Goal: Task Accomplishment & Management: Complete application form

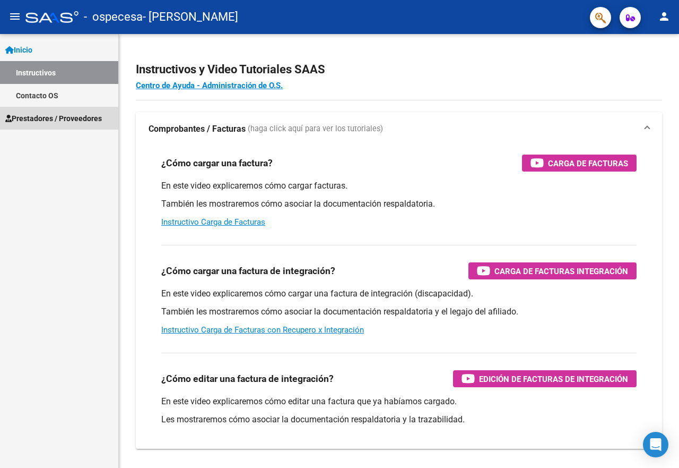
click at [76, 119] on span "Prestadores / Proveedores" at bounding box center [53, 119] width 97 height 12
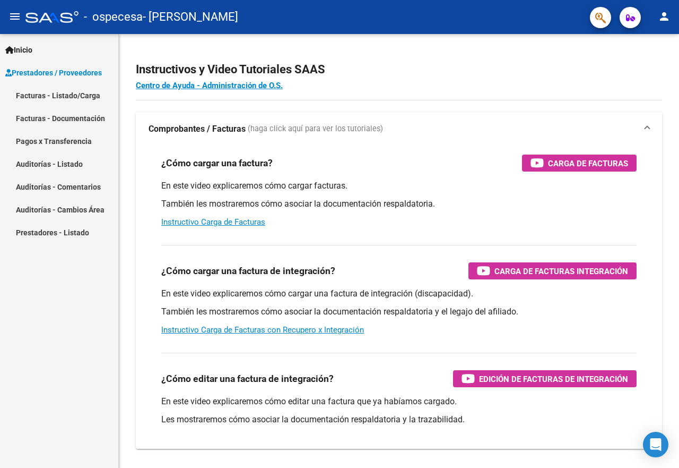
click at [84, 96] on link "Facturas - Listado/Carga" at bounding box center [59, 95] width 118 height 23
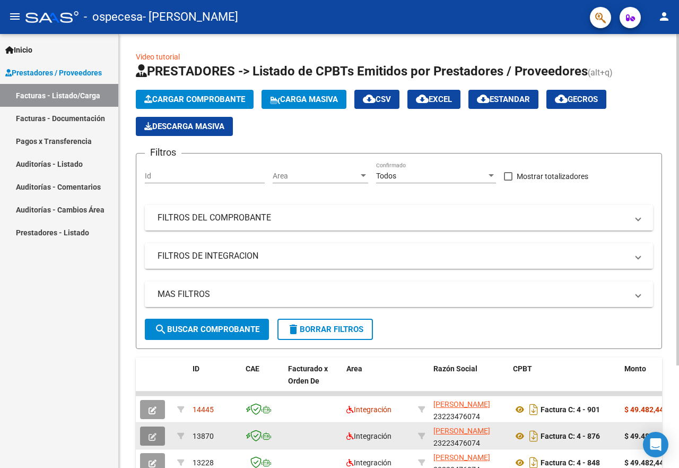
click at [154, 431] on span "button" at bounding box center [153, 436] width 8 height 10
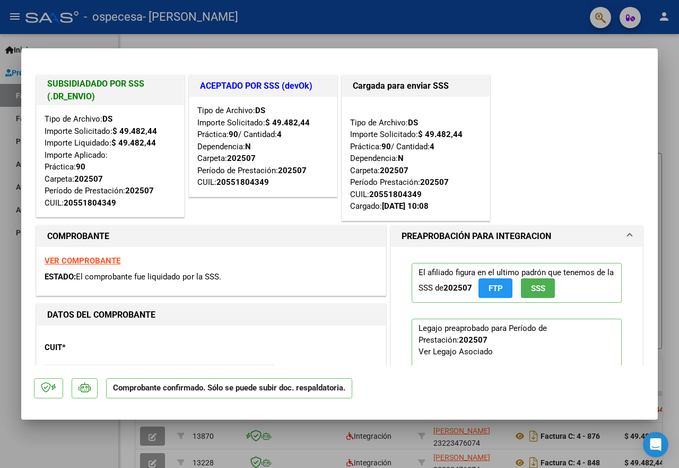
click at [71, 444] on div at bounding box center [339, 234] width 679 height 468
type input "$ 0,00"
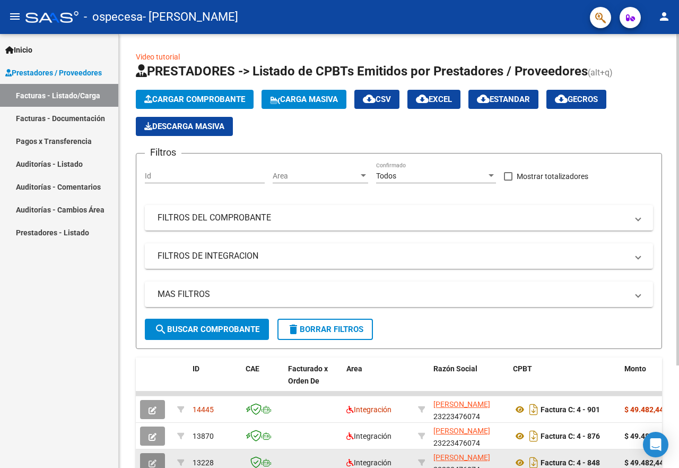
click at [150, 456] on button "button" at bounding box center [152, 462] width 25 height 19
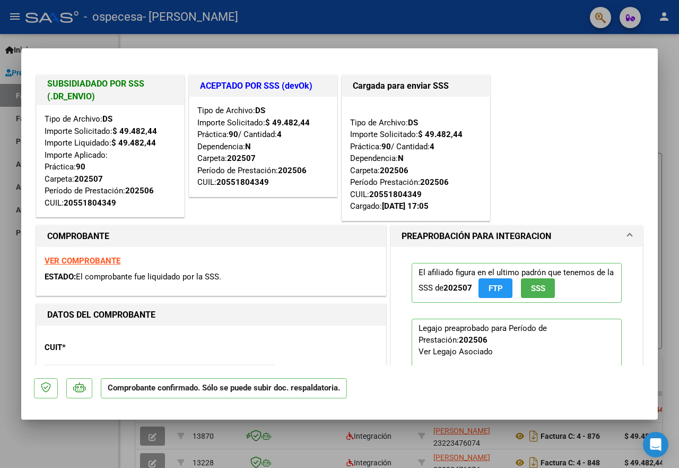
click at [210, 34] on div at bounding box center [339, 234] width 679 height 468
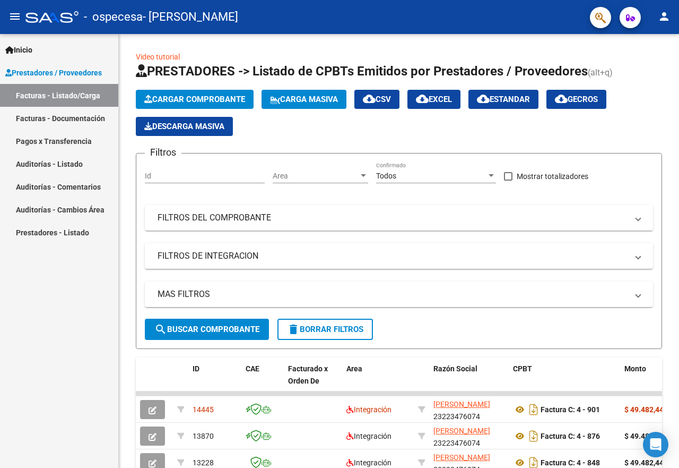
scroll to position [4, 0]
